Goal: Task Accomplishment & Management: Use online tool/utility

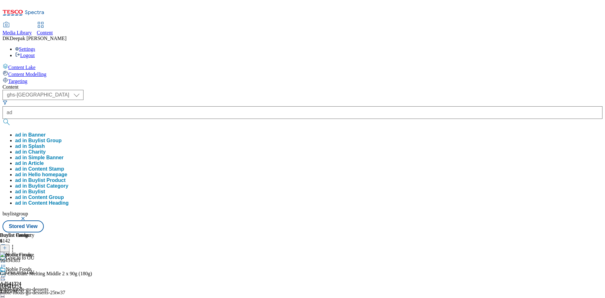
select select "ghs-[GEOGRAPHIC_DATA]"
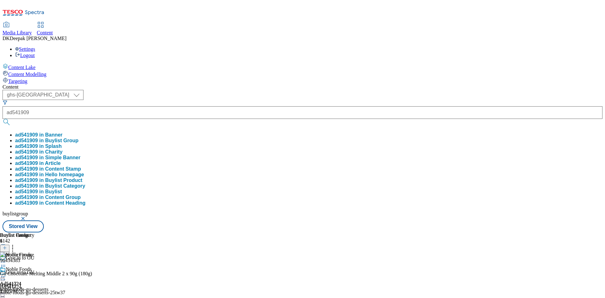
type input "ad541909"
click at [3, 119] on button "submit" at bounding box center [7, 122] width 9 height 6
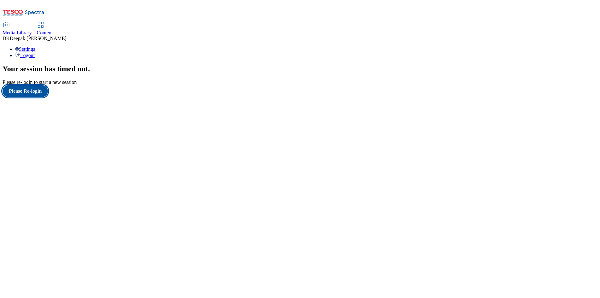
click at [48, 97] on button "Please Re-login" at bounding box center [25, 91] width 45 height 12
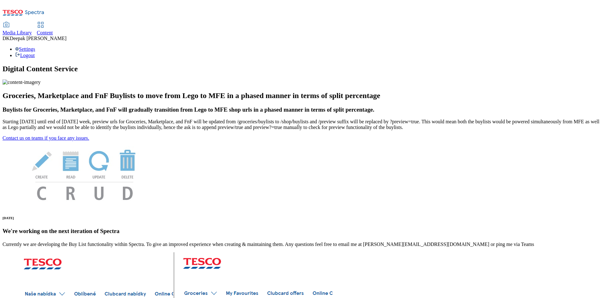
click at [53, 30] on span "Content" at bounding box center [45, 32] width 16 height 5
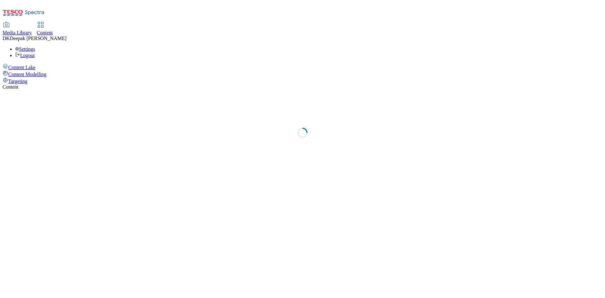
select select "ghs-[GEOGRAPHIC_DATA]"
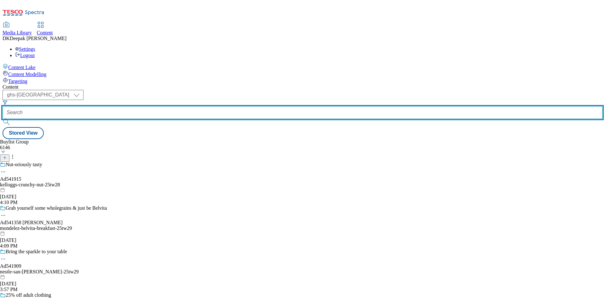
click at [151, 106] on input "text" at bounding box center [303, 112] width 600 height 13
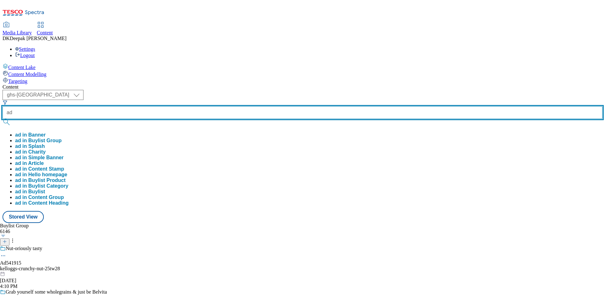
paste input "541909"
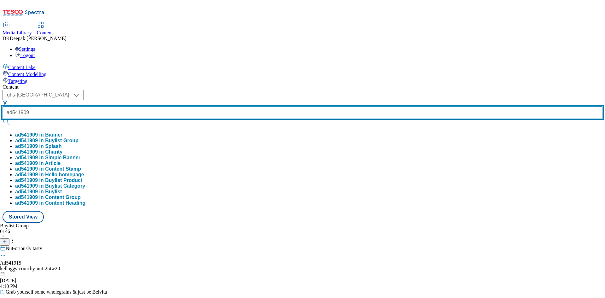
type input "ad541909"
click at [3, 119] on button "submit" at bounding box center [7, 122] width 9 height 6
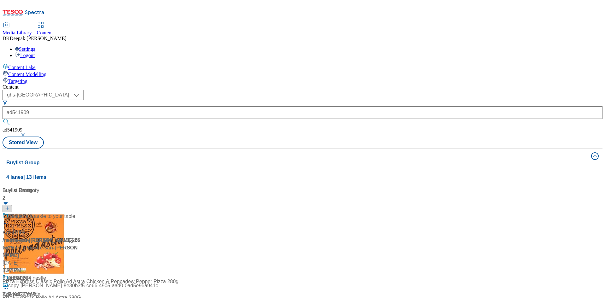
click at [73, 180] on div "Content ( optional ) ghs-roi ghs-uk ghs-uk ad541909 ad541909 Stored View Buylis…" at bounding box center [303, 253] width 600 height 339
click at [81, 212] on div "Ad541909 / nestle-san-pellegrino-25tw29 / nestle Sep 4, 2025 3:58 PM" at bounding box center [42, 243] width 79 height 62
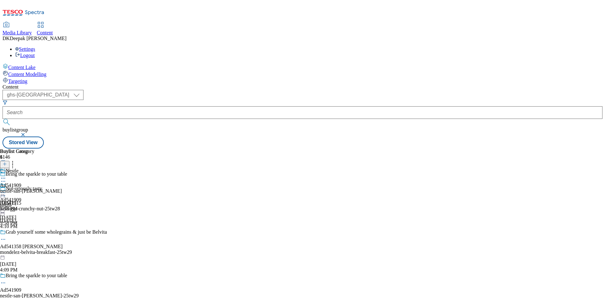
click at [6, 280] on icon at bounding box center [3, 283] width 6 height 6
click at [29, 292] on button "Edit" at bounding box center [21, 295] width 17 height 7
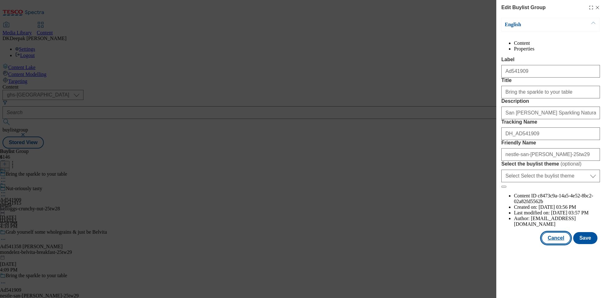
click at [558, 244] on button "Cancel" at bounding box center [555, 238] width 29 height 12
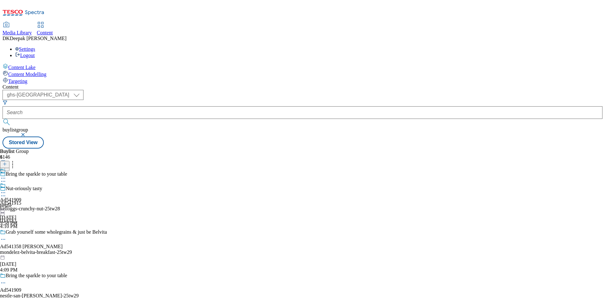
click at [21, 203] on div "nestle" at bounding box center [10, 206] width 21 height 6
click at [21, 182] on div "Ad541909 nestle Sep 4, 2025 3:58 PM" at bounding box center [10, 203] width 21 height 43
click at [6, 189] on icon at bounding box center [3, 192] width 6 height 6
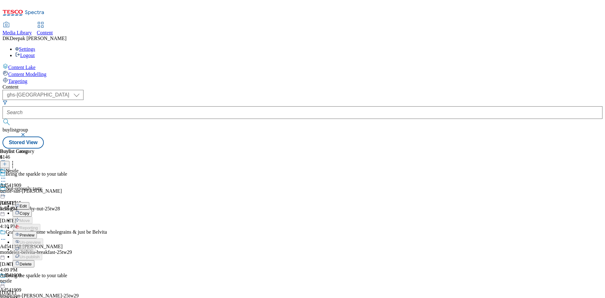
click at [29, 202] on button "Edit" at bounding box center [21, 205] width 17 height 7
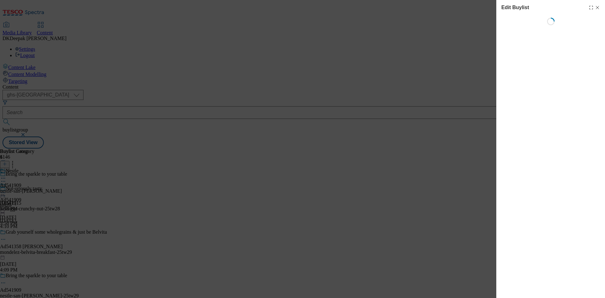
select select "tactical"
select select "dunnhumby"
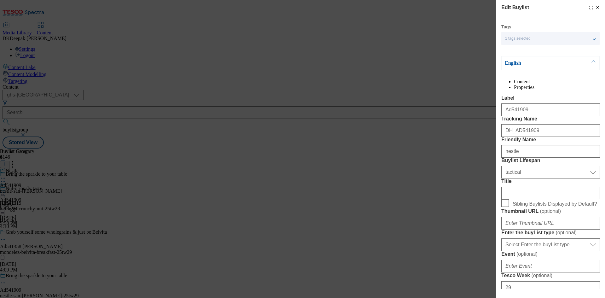
select select "Banner"
click at [435, 228] on div "Edit Buylist Tags 1 tags selected buylist English Content Properties Label Ad54…" at bounding box center [302, 149] width 605 height 298
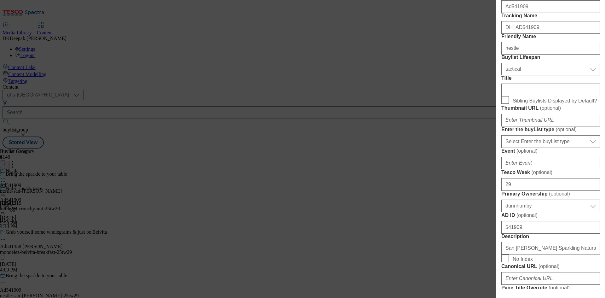
scroll to position [158, 0]
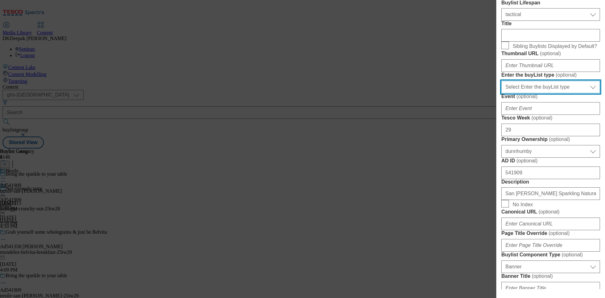
click at [538, 93] on select "Select Enter the buyList type event supplier funded long term >4 weeks supplier…" at bounding box center [550, 87] width 99 height 13
select select "supplier funded short term 1-3 weeks"
click at [501, 93] on select "Select Enter the buyList type event supplier funded long term >4 weeks supplier…" at bounding box center [550, 87] width 99 height 13
click at [471, 236] on div "Edit Buylist Tags 1 tags selected buylist English Content Properties Label Ad54…" at bounding box center [302, 149] width 605 height 298
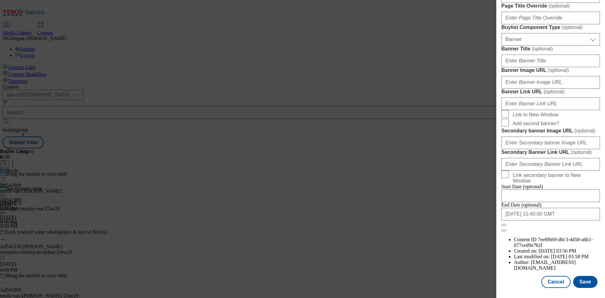
scroll to position [619, 0]
click at [580, 280] on button "Save" at bounding box center [585, 282] width 24 height 12
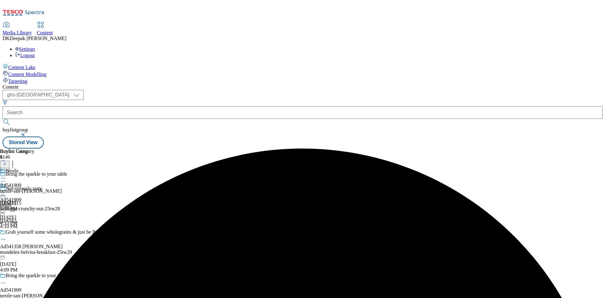
click at [62, 188] on div "nestle-san-pellegrino" at bounding box center [31, 191] width 62 height 6
click at [6, 189] on icon at bounding box center [3, 192] width 6 height 6
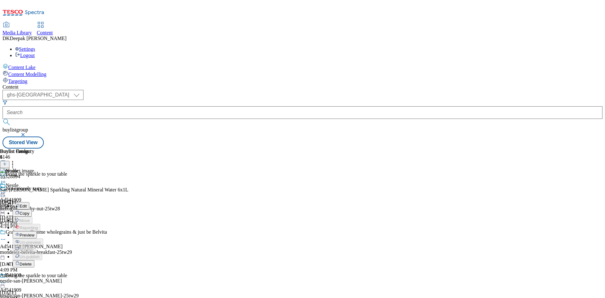
click at [29, 202] on button "Edit" at bounding box center [21, 205] width 17 height 7
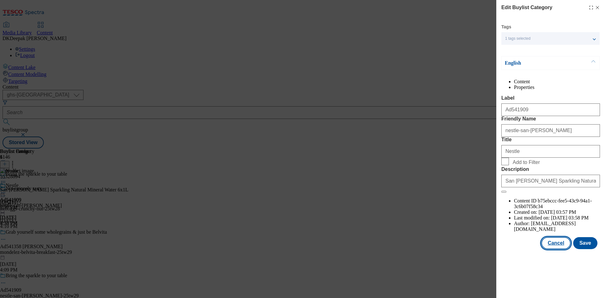
click at [552, 249] on button "Cancel" at bounding box center [555, 243] width 29 height 12
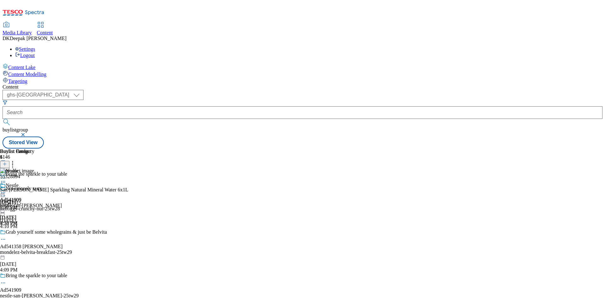
click at [6, 189] on icon at bounding box center [3, 192] width 6 height 6
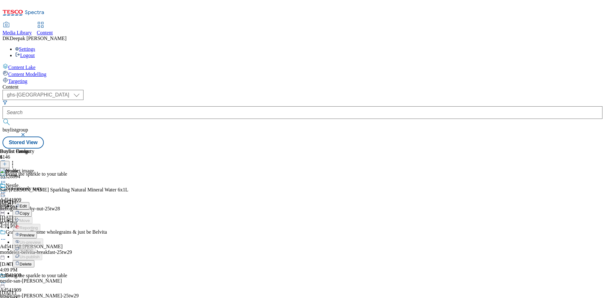
click at [37, 231] on button "Preview" at bounding box center [25, 234] width 24 height 7
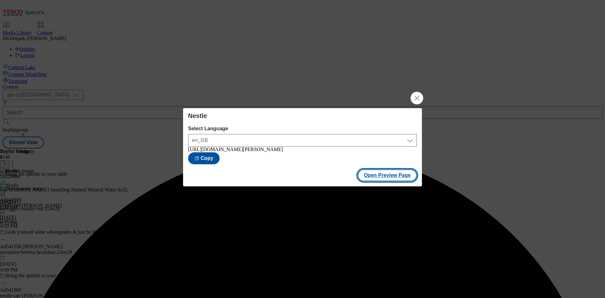
click at [398, 176] on button "Open Preview Page" at bounding box center [388, 175] width 60 height 12
click at [416, 98] on button "Close Modal" at bounding box center [417, 98] width 13 height 13
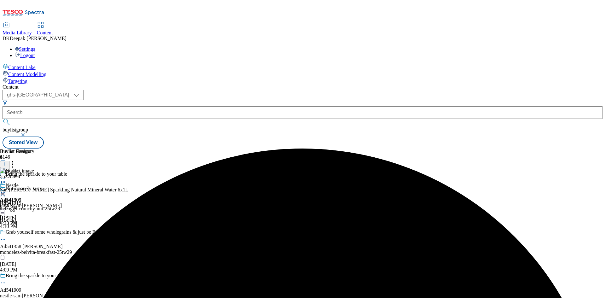
click at [6, 189] on icon at bounding box center [3, 192] width 6 height 6
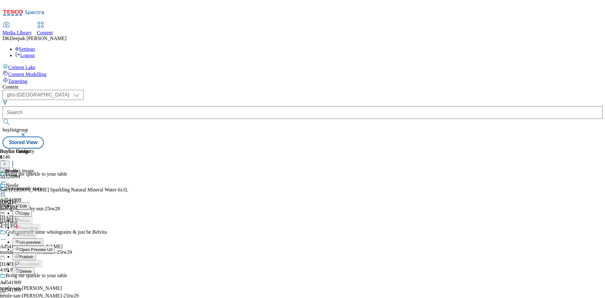
click at [33, 254] on span "Publish" at bounding box center [27, 256] width 14 height 5
